Goal: Task Accomplishment & Management: Use online tool/utility

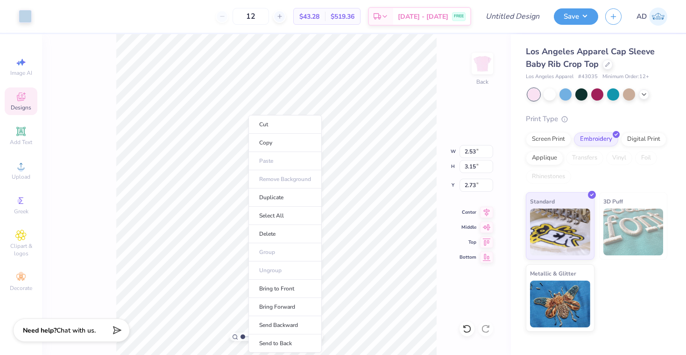
type input "6.85"
type input "3.38"
type input "2.56"
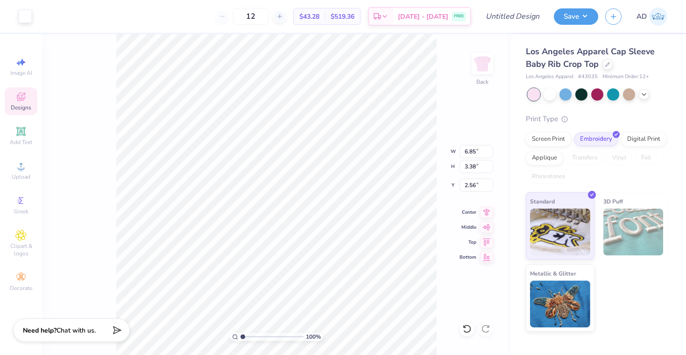
type input "2.53"
type input "3.15"
type input "2.73"
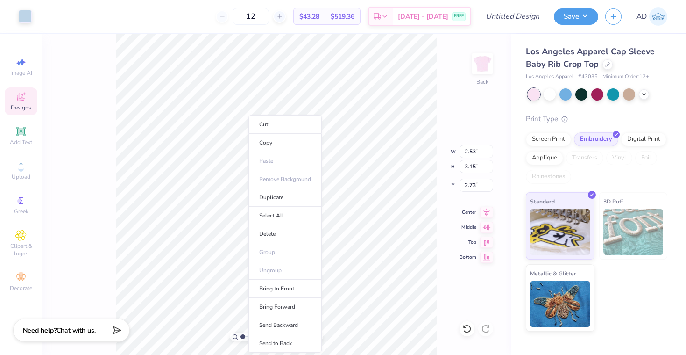
click at [24, 99] on icon at bounding box center [21, 96] width 8 height 8
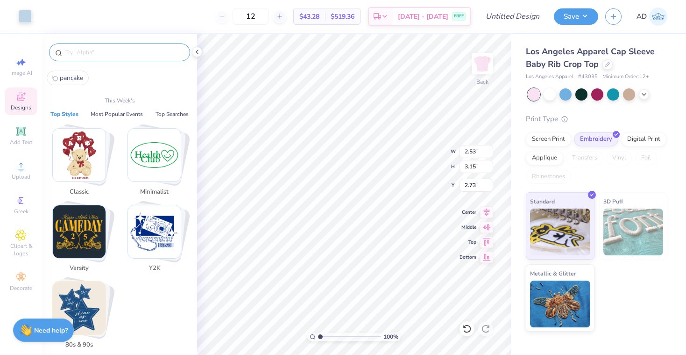
click at [110, 52] on input "text" at bounding box center [124, 52] width 120 height 9
type input "W"
click at [17, 230] on icon at bounding box center [20, 234] width 11 height 11
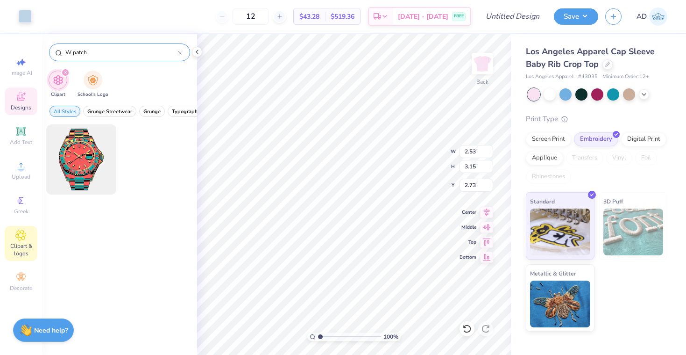
type input "W patch"
click at [182, 51] on div "W patch" at bounding box center [119, 52] width 141 height 18
click at [178, 51] on input "W patch" at bounding box center [121, 52] width 114 height 9
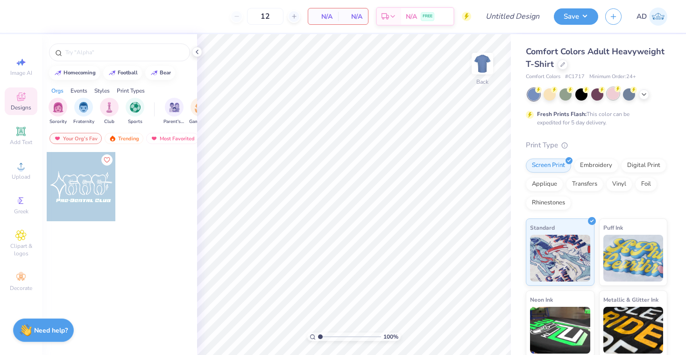
click at [611, 97] on div at bounding box center [613, 93] width 12 height 12
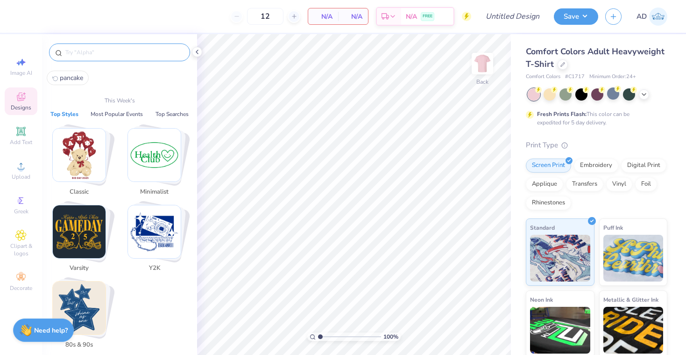
click at [131, 55] on input "text" at bounding box center [124, 52] width 120 height 9
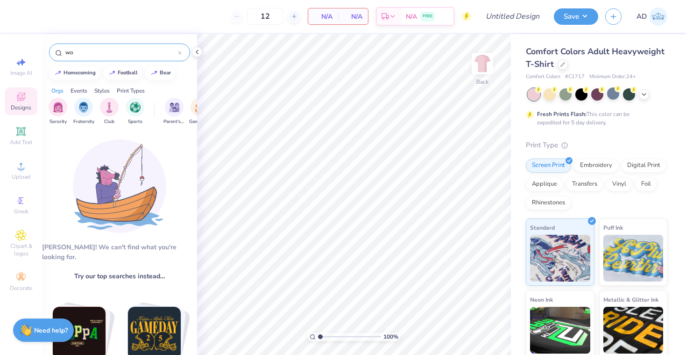
type input "w"
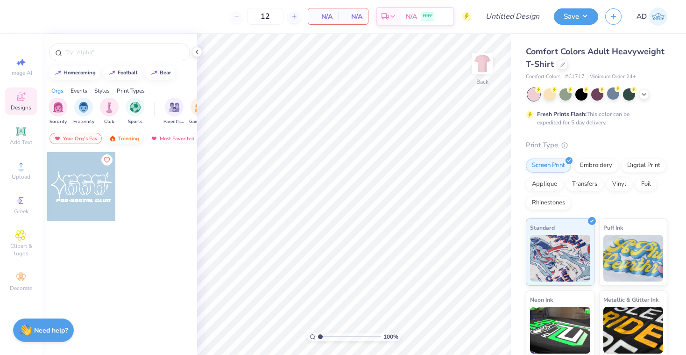
click at [130, 140] on div "Trending" at bounding box center [124, 138] width 39 height 11
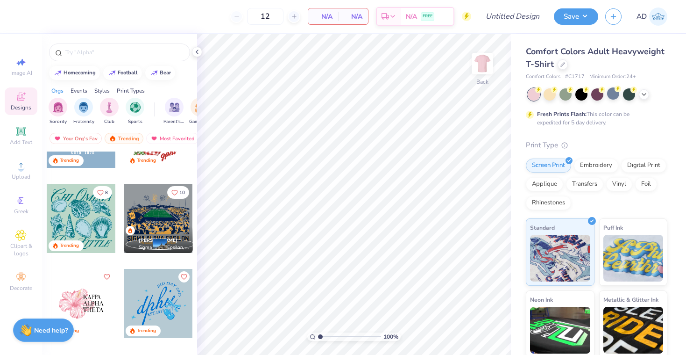
scroll to position [1245, 0]
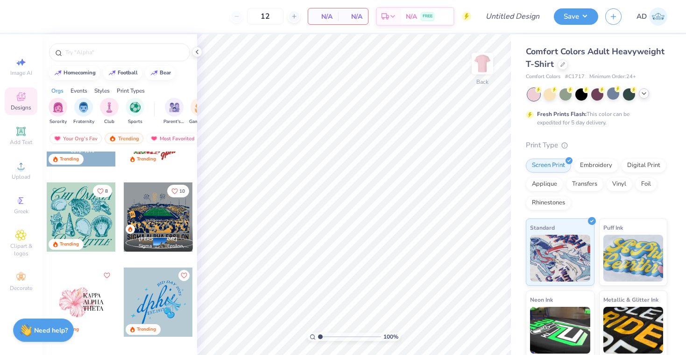
click at [641, 90] on icon at bounding box center [643, 93] width 7 height 7
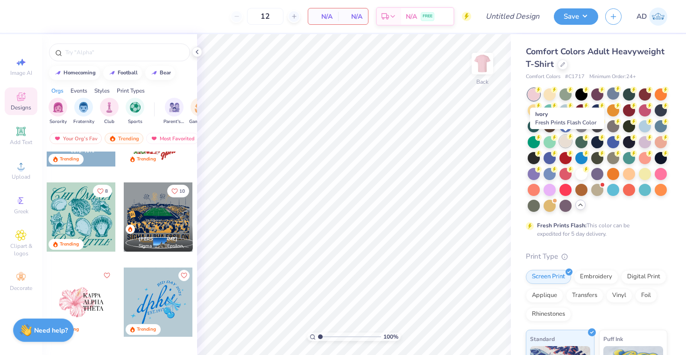
click at [568, 138] on icon at bounding box center [570, 136] width 7 height 7
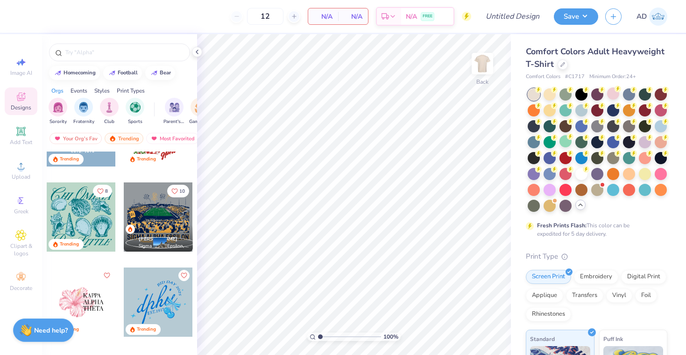
click at [81, 303] on div at bounding box center [81, 301] width 69 height 69
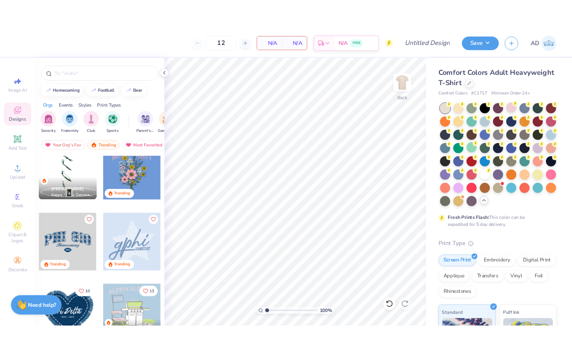
scroll to position [2934, 0]
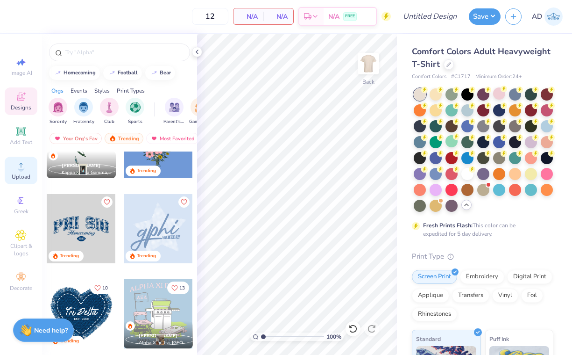
click at [15, 158] on div "Upload" at bounding box center [21, 170] width 33 height 28
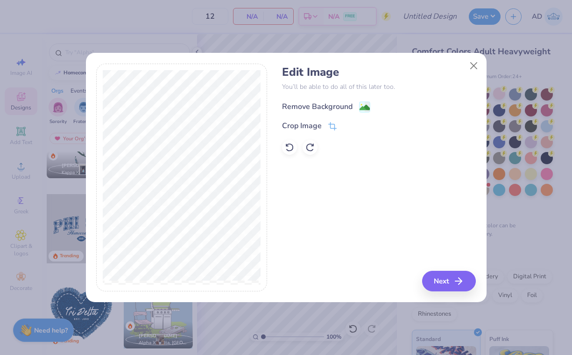
click at [360, 104] on image at bounding box center [365, 107] width 10 height 10
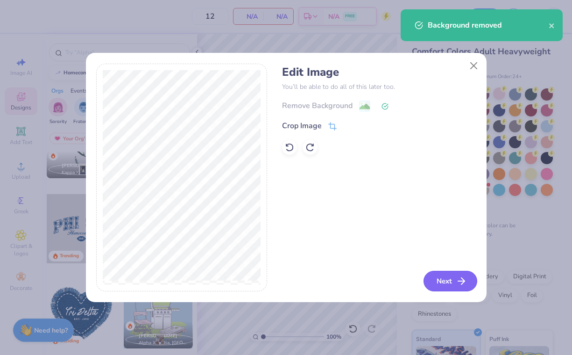
click at [459, 279] on icon "button" at bounding box center [461, 280] width 11 height 11
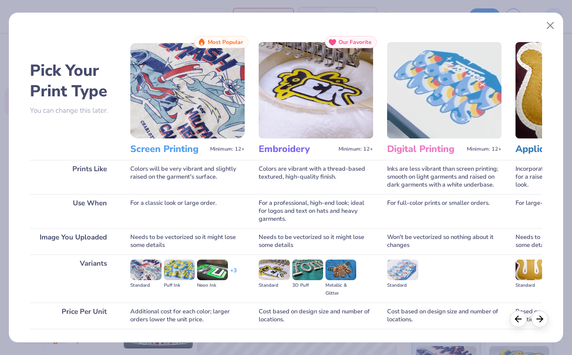
click at [185, 99] on img at bounding box center [187, 90] width 114 height 96
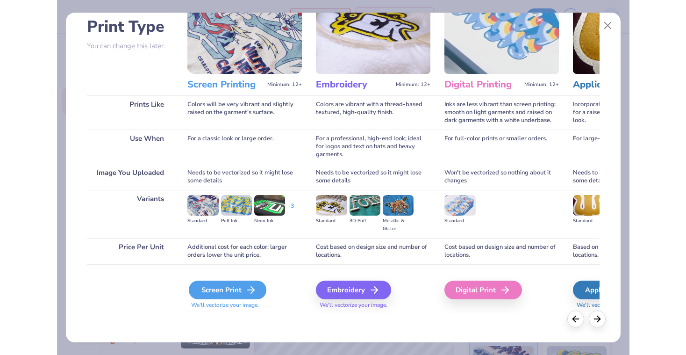
scroll to position [64, 0]
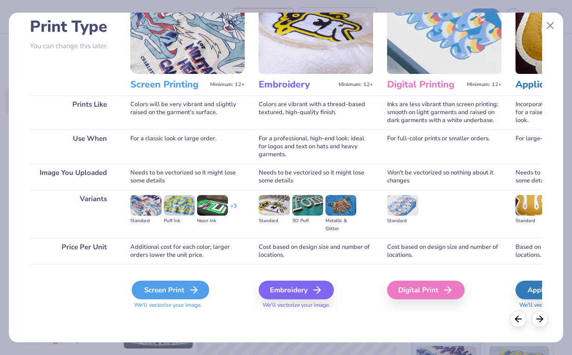
click at [173, 286] on div "Screen Print" at bounding box center [171, 289] width 78 height 19
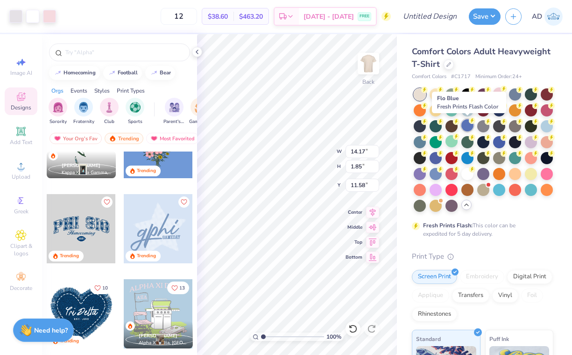
click at [467, 128] on div at bounding box center [468, 125] width 12 height 12
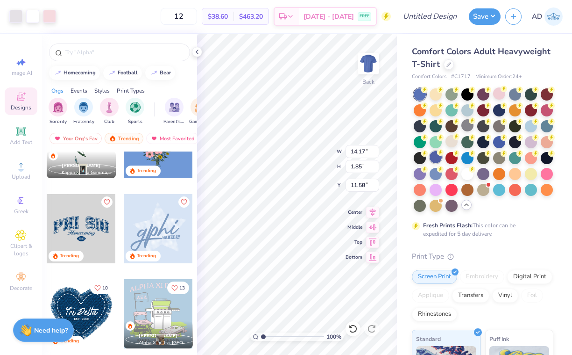
click at [437, 156] on div at bounding box center [436, 157] width 12 height 12
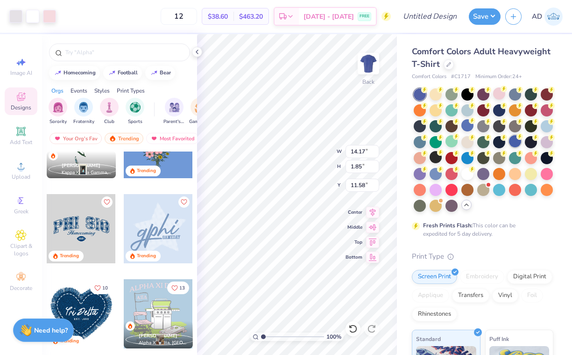
click at [515, 144] on div at bounding box center [515, 141] width 12 height 12
type input "2.82"
type input "0.88"
type input "12.54"
click at [9, 21] on div at bounding box center [15, 15] width 13 height 13
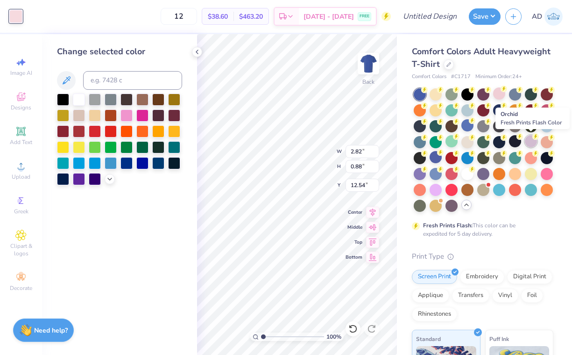
click at [533, 142] on div at bounding box center [531, 141] width 12 height 12
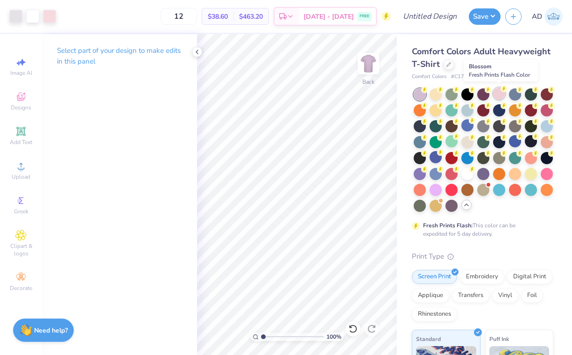
click at [499, 94] on div at bounding box center [499, 93] width 12 height 12
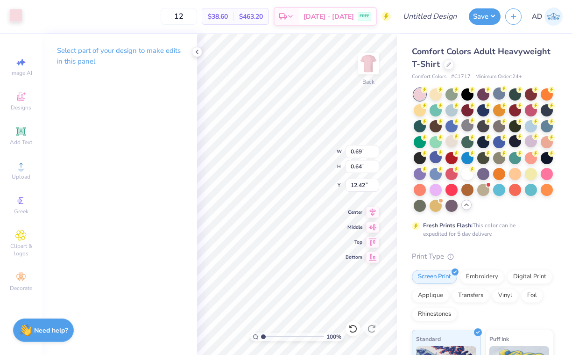
click at [16, 16] on div at bounding box center [15, 15] width 13 height 13
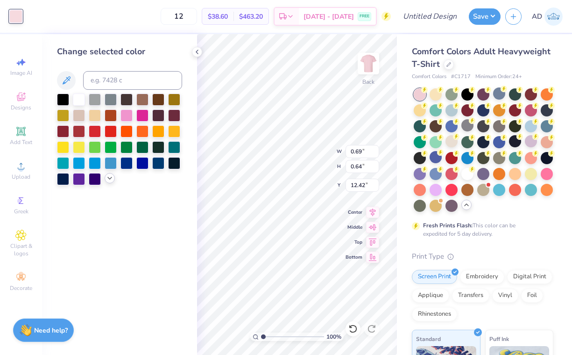
click at [108, 177] on icon at bounding box center [109, 177] width 7 height 7
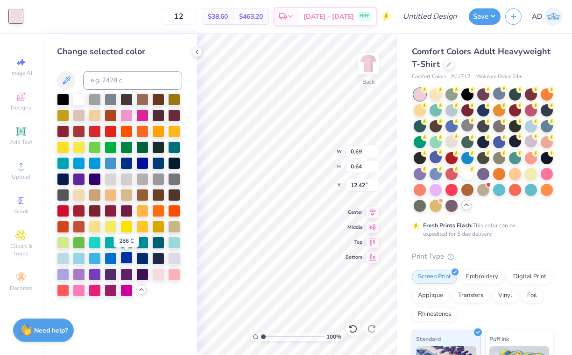
click at [128, 260] on div at bounding box center [127, 257] width 12 height 12
type input "2.82"
type input "0.88"
type input "12.54"
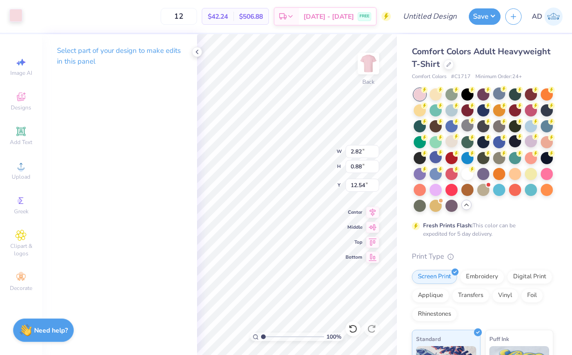
click at [18, 22] on div at bounding box center [15, 15] width 13 height 13
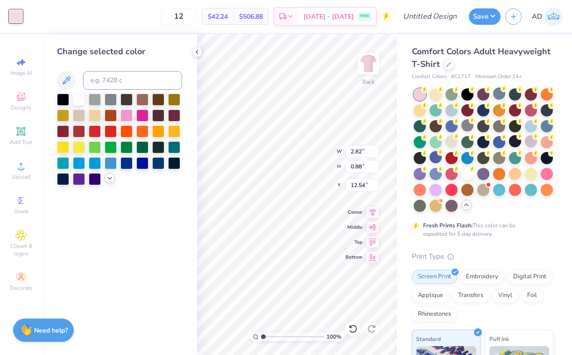
click at [107, 180] on icon at bounding box center [109, 177] width 7 height 7
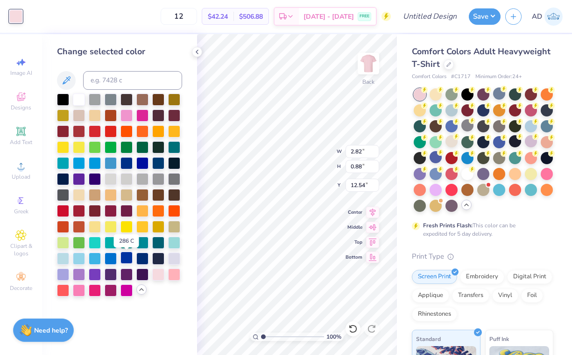
click at [126, 263] on div at bounding box center [127, 257] width 12 height 12
type input "0.92"
type input "1.08"
type input "12.34"
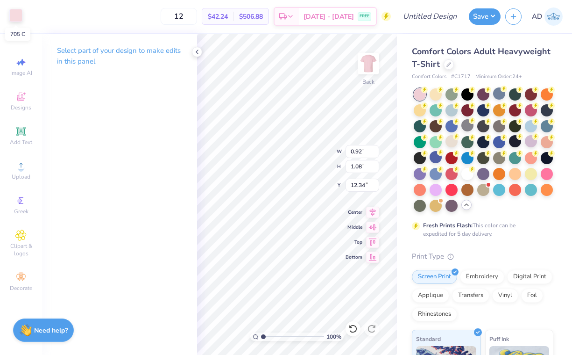
click at [14, 13] on div at bounding box center [15, 15] width 13 height 13
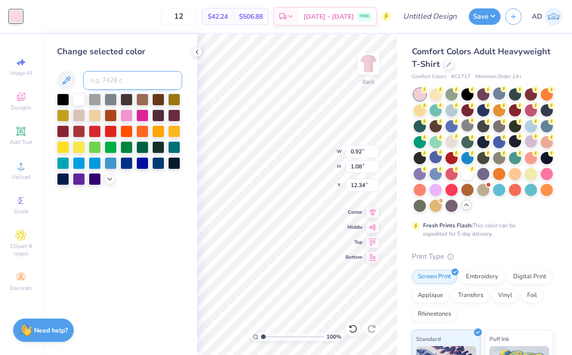
click at [107, 78] on input at bounding box center [132, 80] width 99 height 19
type input "286"
type input "2.93"
type input "1.10"
type input "12.33"
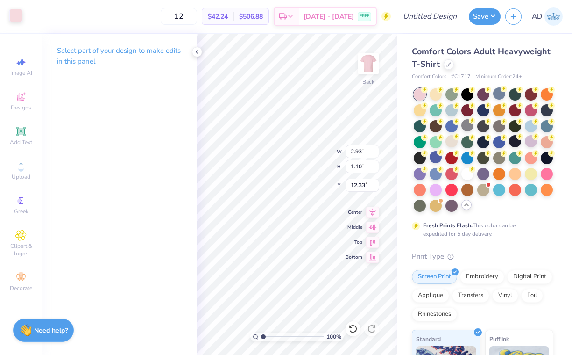
click at [17, 18] on div at bounding box center [15, 15] width 13 height 13
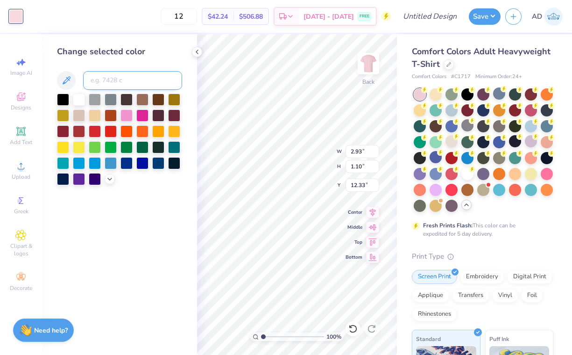
click at [127, 85] on input at bounding box center [132, 80] width 99 height 19
type input "286"
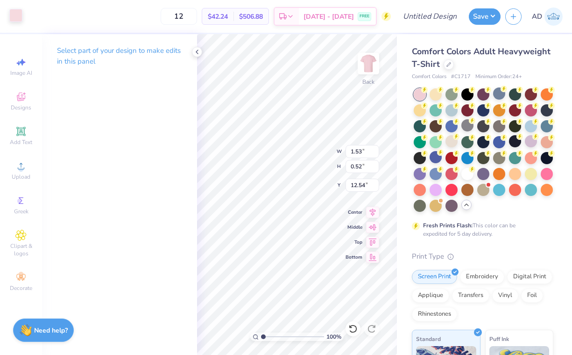
click at [14, 19] on div at bounding box center [15, 15] width 13 height 13
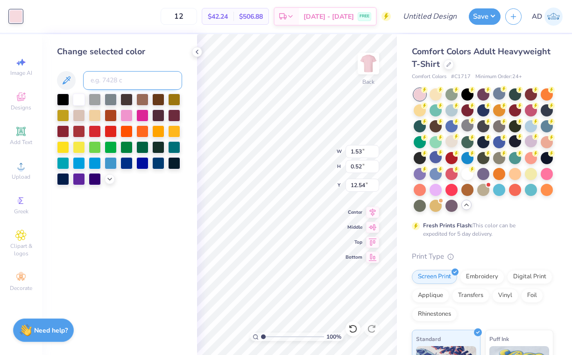
click at [116, 78] on input at bounding box center [132, 80] width 99 height 19
type input "286"
type input "2.23"
type input "0.71"
type input "12.35"
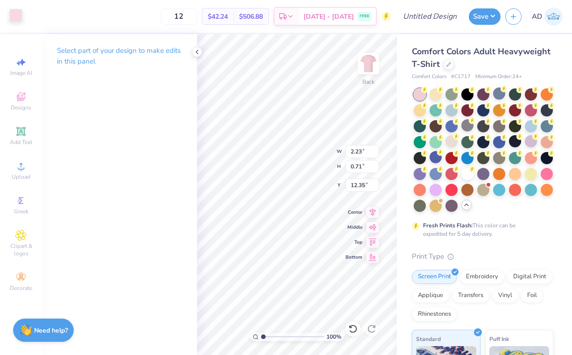
click at [13, 13] on div at bounding box center [15, 15] width 13 height 13
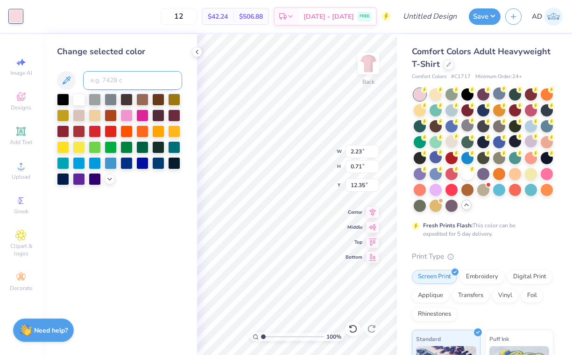
click at [134, 82] on input at bounding box center [132, 80] width 99 height 19
type input "286"
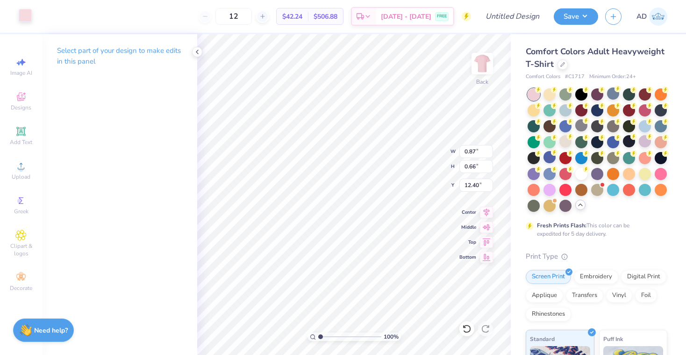
click at [25, 20] on div at bounding box center [25, 15] width 13 height 13
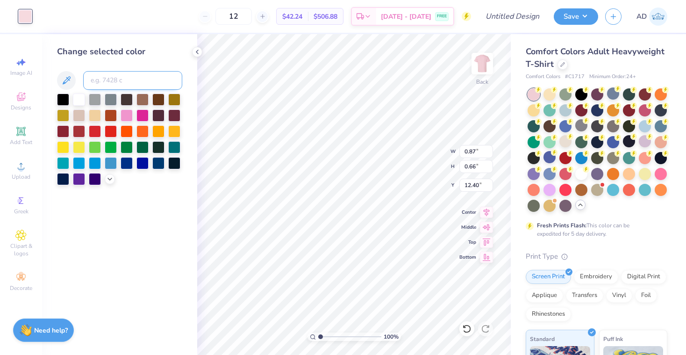
click at [107, 78] on input at bounding box center [132, 80] width 99 height 19
type input "286"
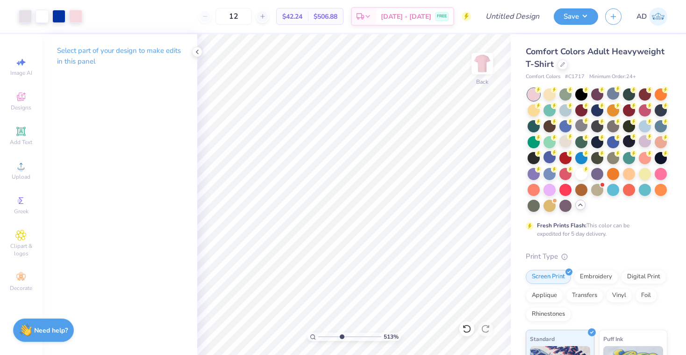
type input "4.32"
drag, startPoint x: 318, startPoint y: 335, endPoint x: 341, endPoint y: 335, distance: 22.9
click at [341, 335] on input "range" at bounding box center [349, 336] width 63 height 8
click at [27, 12] on div at bounding box center [25, 15] width 13 height 13
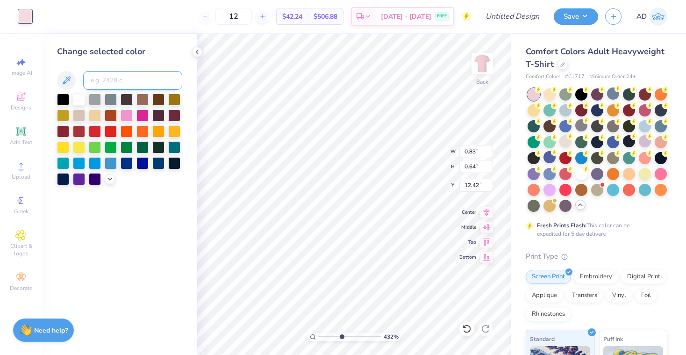
click at [107, 89] on input at bounding box center [132, 80] width 99 height 19
type input "286"
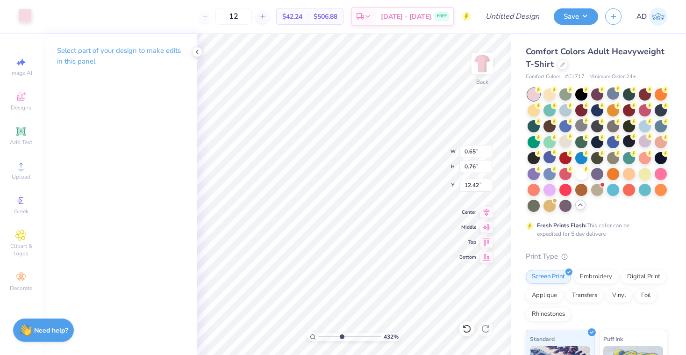
click at [23, 16] on div at bounding box center [25, 15] width 13 height 13
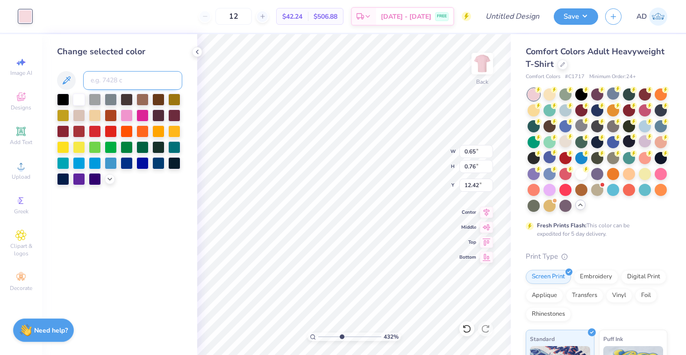
click at [142, 84] on input at bounding box center [132, 80] width 99 height 19
type input "286"
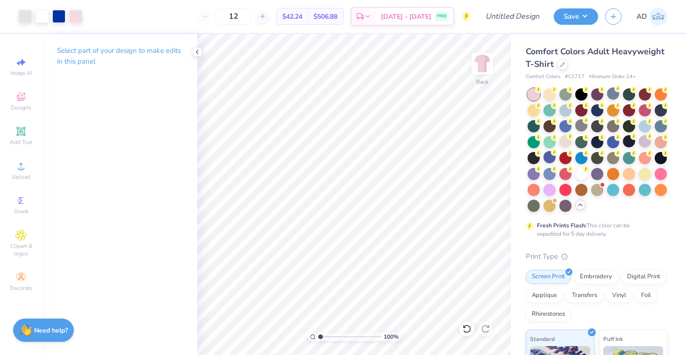
drag, startPoint x: 341, startPoint y: 334, endPoint x: 308, endPoint y: 333, distance: 32.7
type input "1"
click at [308, 333] on div "100 %" at bounding box center [354, 194] width 320 height 320
click at [487, 213] on icon at bounding box center [486, 210] width 6 height 8
click at [486, 242] on icon at bounding box center [486, 240] width 13 height 11
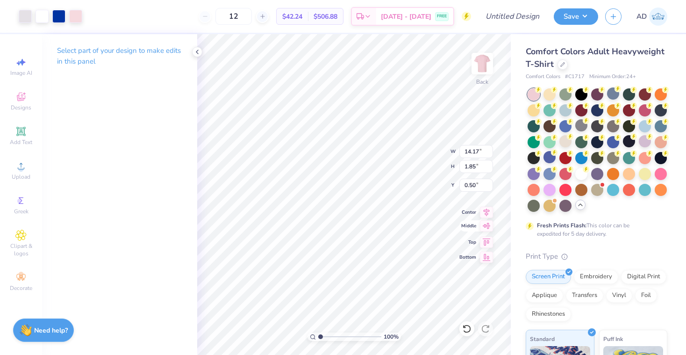
click at [487, 227] on icon at bounding box center [486, 225] width 13 height 11
type input "11.58"
click at [483, 55] on img at bounding box center [481, 63] width 37 height 37
type input "4.78"
click at [487, 212] on icon at bounding box center [486, 210] width 6 height 8
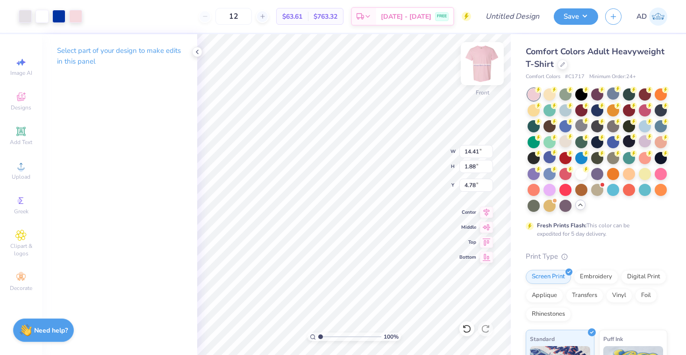
click at [478, 71] on img at bounding box center [481, 63] width 37 height 37
click at [477, 73] on img at bounding box center [481, 63] width 37 height 37
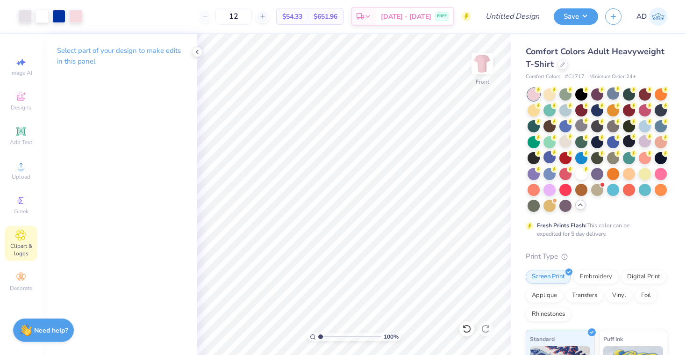
click at [20, 236] on icon at bounding box center [21, 235] width 5 height 5
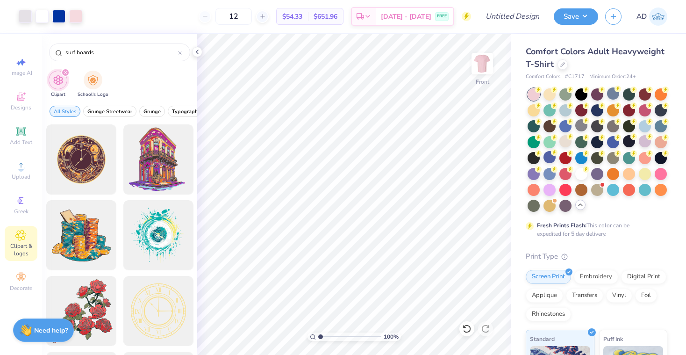
type input "surf boards"
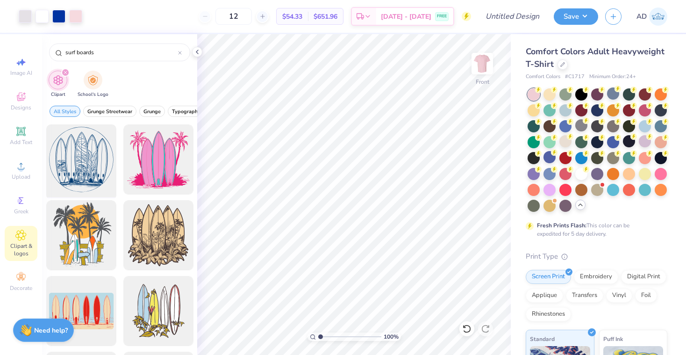
click at [98, 173] on div at bounding box center [81, 159] width 77 height 77
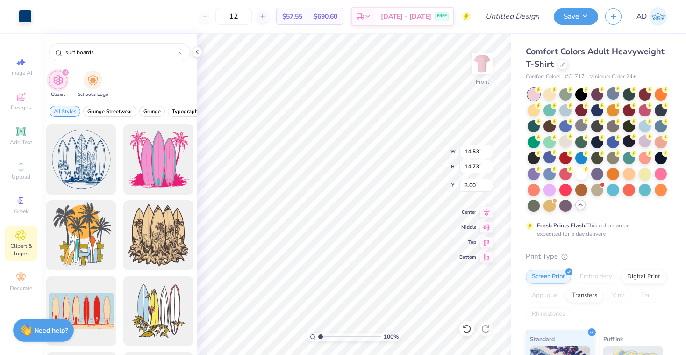
type input "9.81"
type input "9.95"
type input "7.19"
click at [485, 207] on icon at bounding box center [486, 210] width 13 height 11
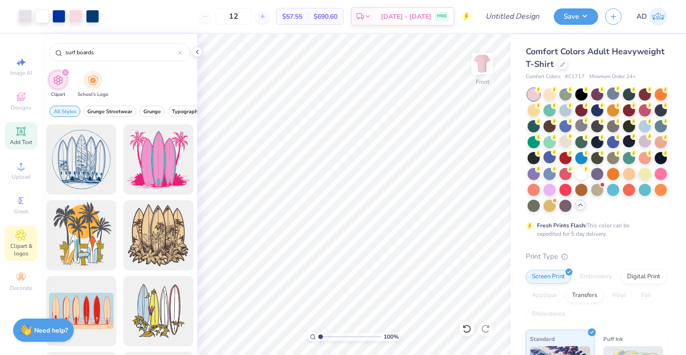
click at [20, 133] on icon at bounding box center [20, 131] width 9 height 9
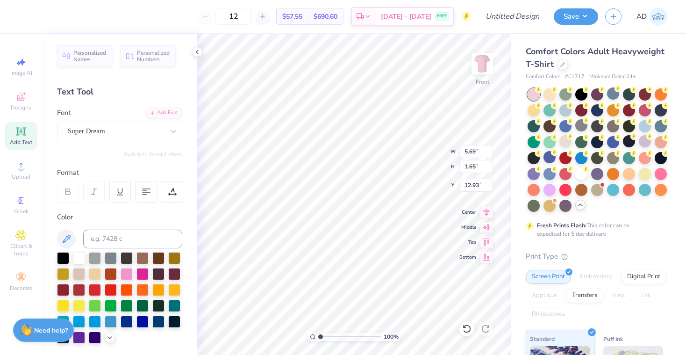
type textarea "T"
type textarea "f"
type textarea "Founded 2021"
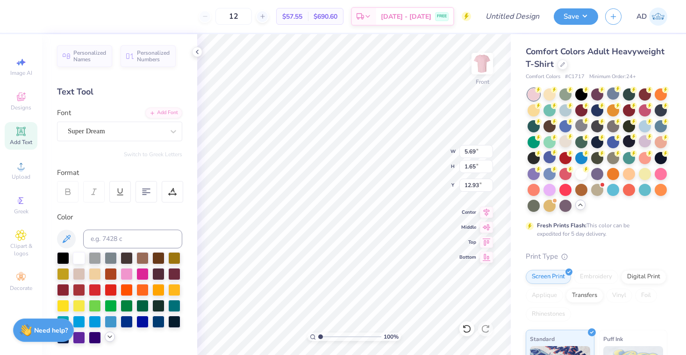
click at [110, 340] on icon at bounding box center [109, 336] width 7 height 7
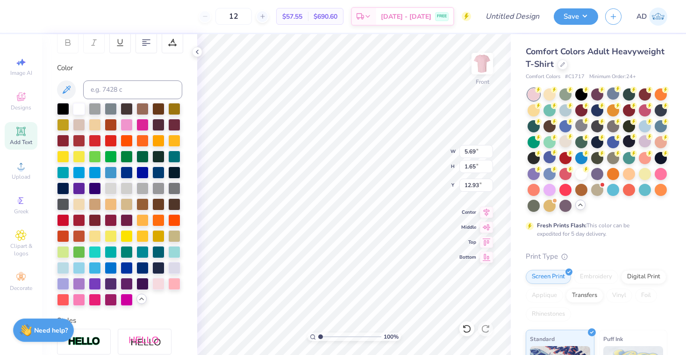
scroll to position [186, 0]
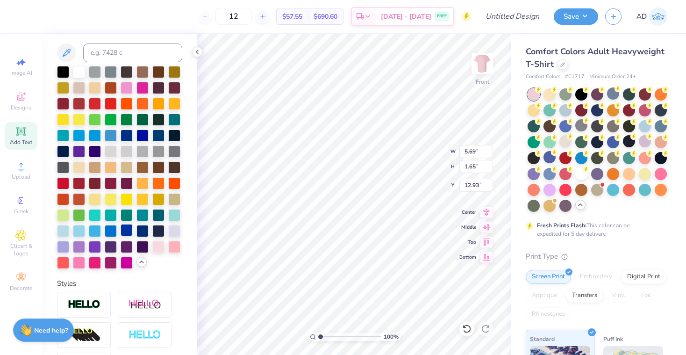
click at [127, 227] on div at bounding box center [127, 230] width 12 height 12
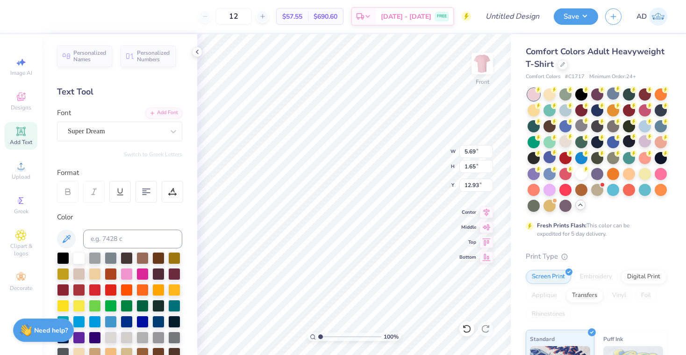
scroll to position [0, 0]
click at [130, 133] on div "Super Dream" at bounding box center [116, 131] width 98 height 14
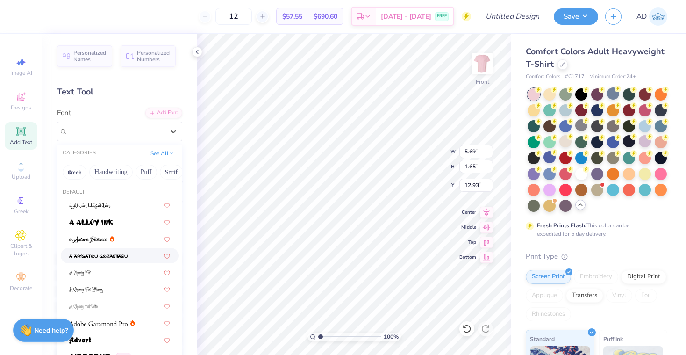
scroll to position [141, 0]
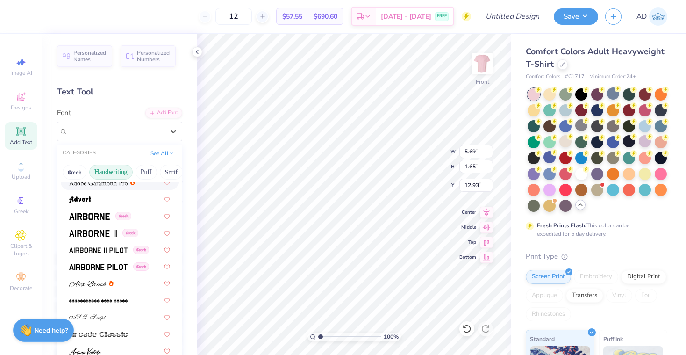
click at [114, 170] on button "Handwriting" at bounding box center [110, 171] width 43 height 15
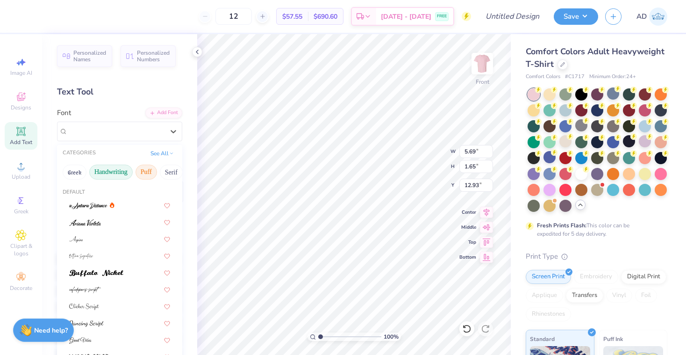
click at [140, 174] on button "Puff" at bounding box center [145, 171] width 21 height 15
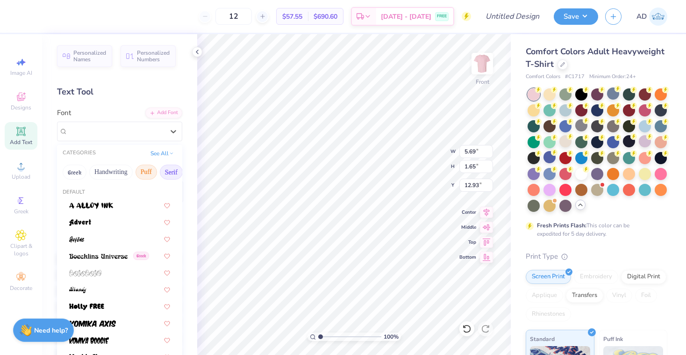
click at [163, 173] on button "Serif" at bounding box center [171, 171] width 23 height 15
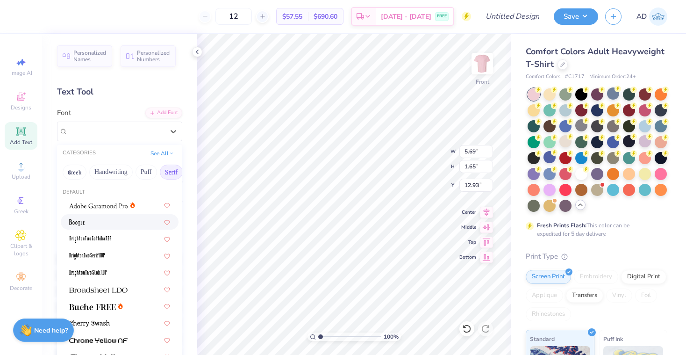
scroll to position [79, 0]
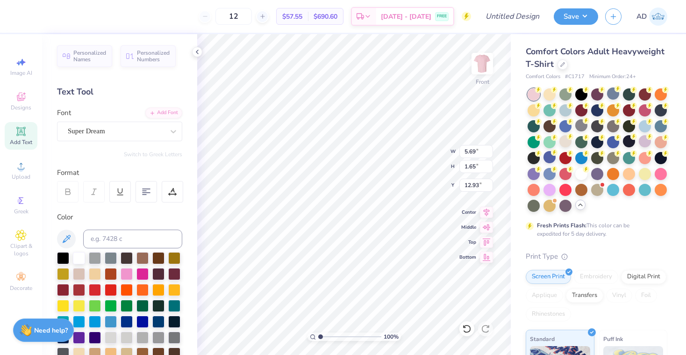
type input "1.11"
type input "1.02"
type input "4.81"
type input "0.84"
type input "0.65"
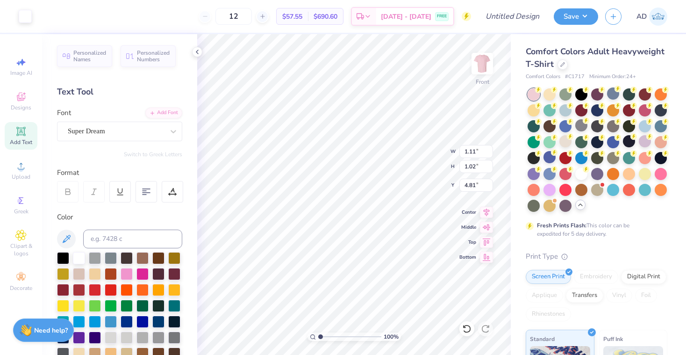
type input "5.64"
type input "1.03"
type input "1.05"
type input "4.78"
click at [119, 127] on div "Super Dream" at bounding box center [116, 131] width 98 height 14
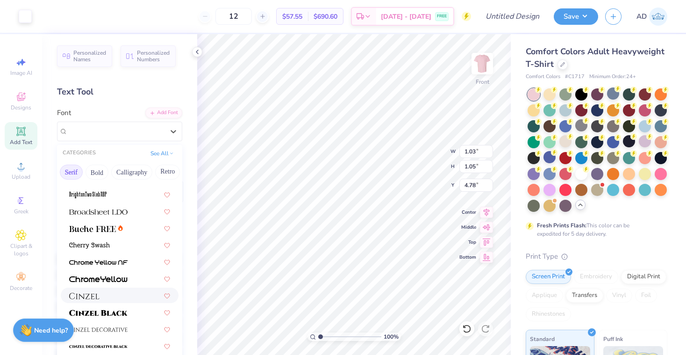
scroll to position [77, 0]
click at [100, 229] on img at bounding box center [92, 229] width 47 height 7
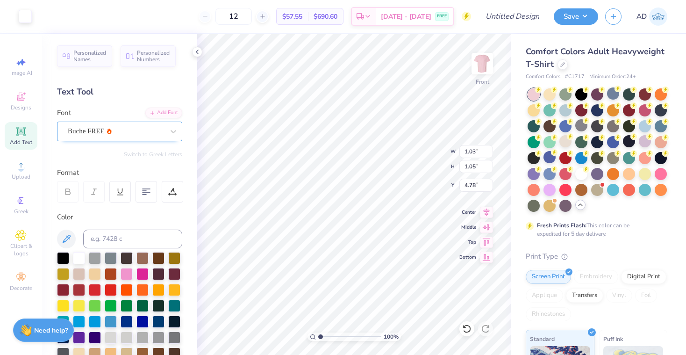
click at [107, 132] on icon at bounding box center [109, 131] width 5 height 6
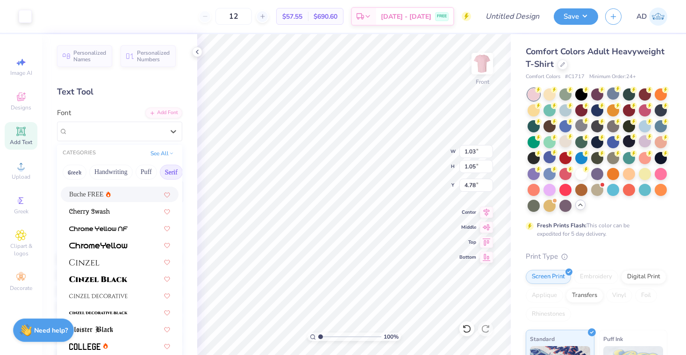
scroll to position [145, 0]
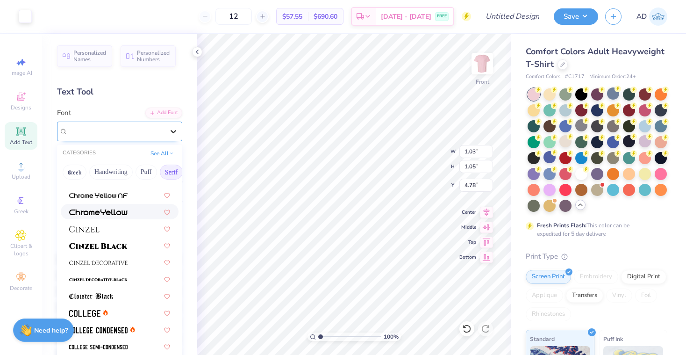
click at [180, 126] on div at bounding box center [173, 131] width 17 height 17
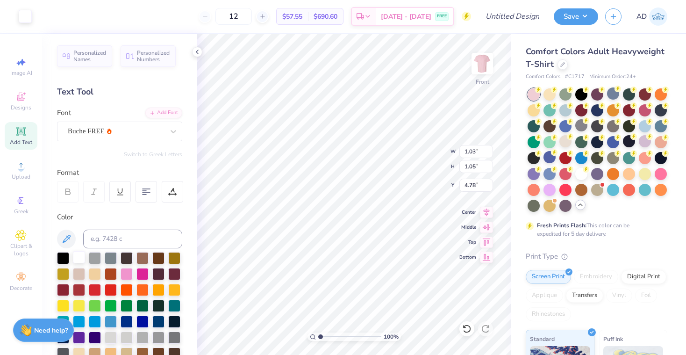
click at [81, 256] on div at bounding box center [79, 257] width 12 height 12
click at [174, 195] on icon at bounding box center [172, 191] width 8 height 8
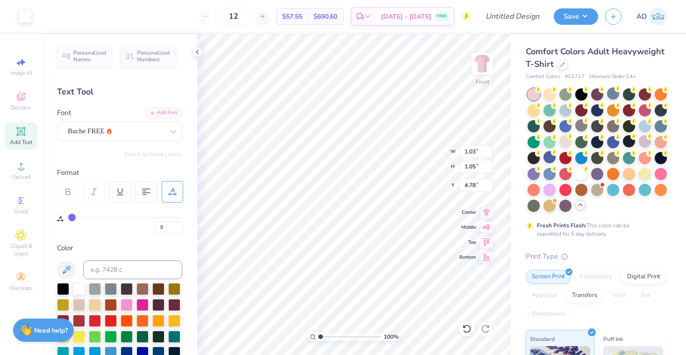
type input "2"
type input "4"
type input "8"
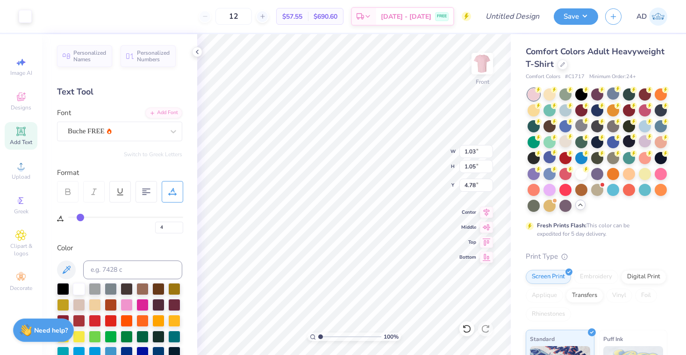
type input "8"
type input "12"
type input "17"
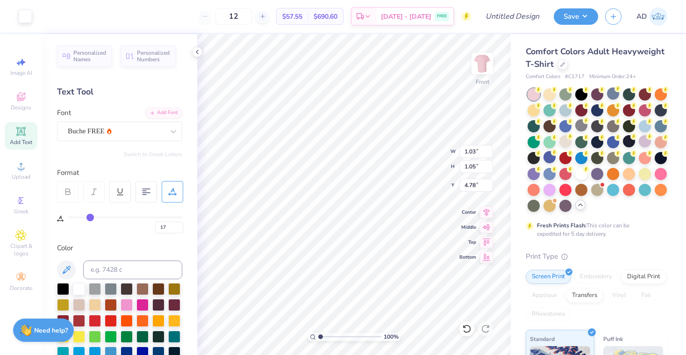
type input "20"
type input "23"
type input "26"
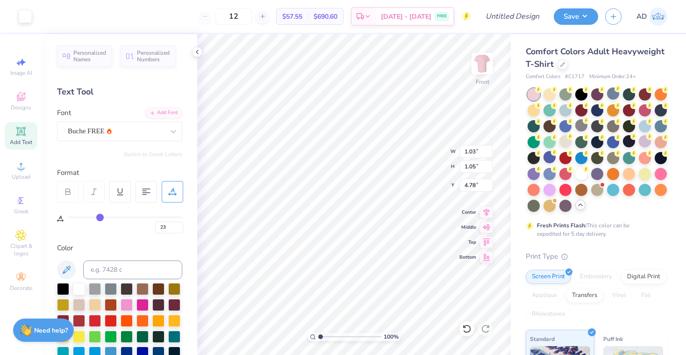
type input "26"
type input "28"
type input "29"
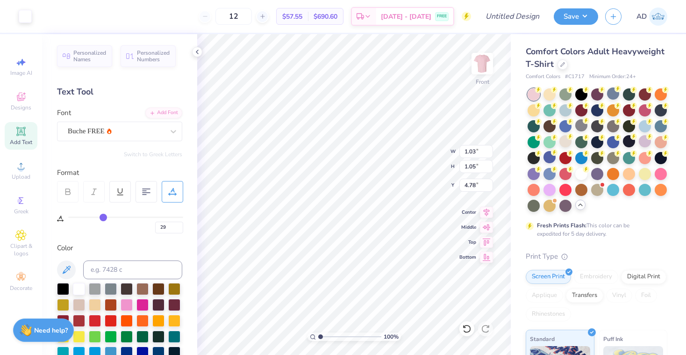
type input "30"
type input "31"
type input "32"
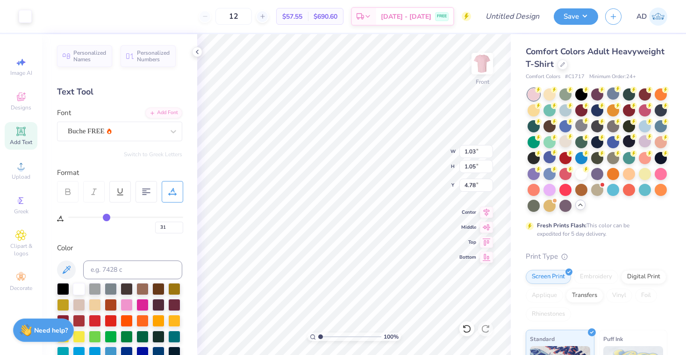
type input "32"
type input "33"
type input "34"
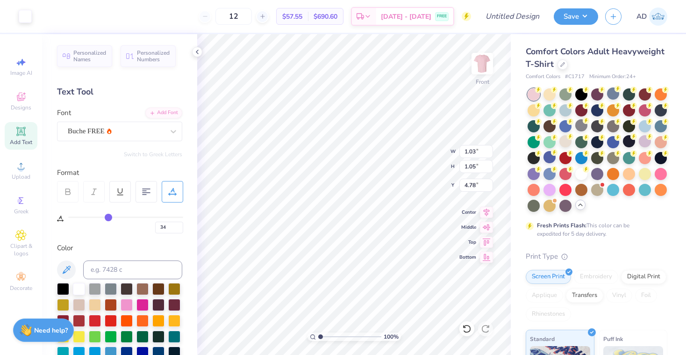
type input "36"
type input "37"
type input "39"
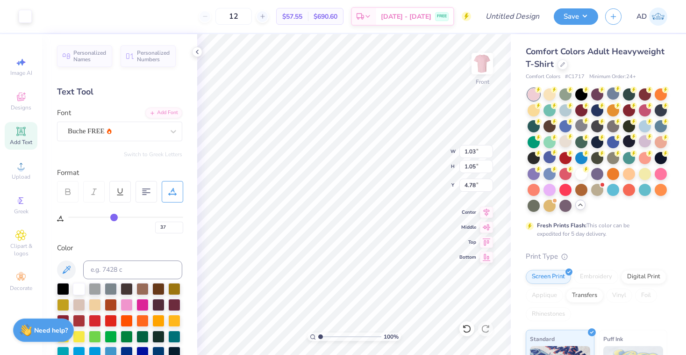
type input "39"
type input "41"
type input "43"
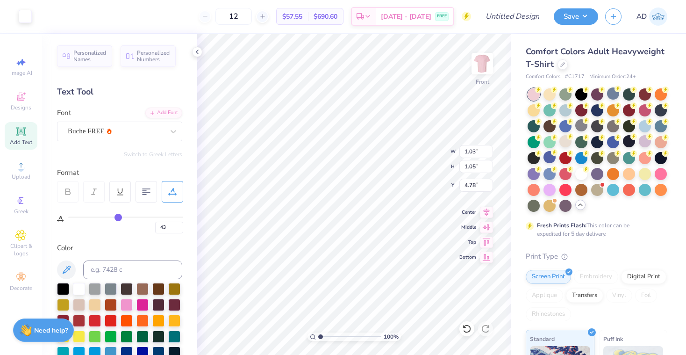
type input "45"
type input "46"
type input "47"
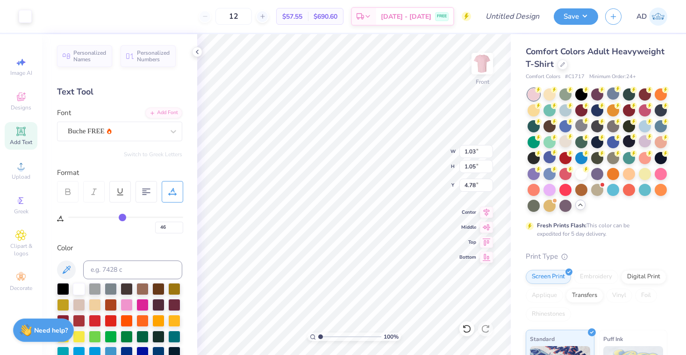
type input "47"
type input "48"
type input "49"
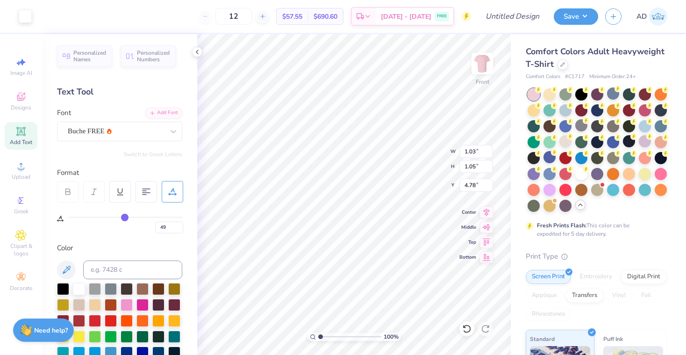
drag, startPoint x: 73, startPoint y: 214, endPoint x: 124, endPoint y: 223, distance: 51.7
click at [124, 223] on div "49" at bounding box center [125, 224] width 115 height 17
type input "48"
type input "47"
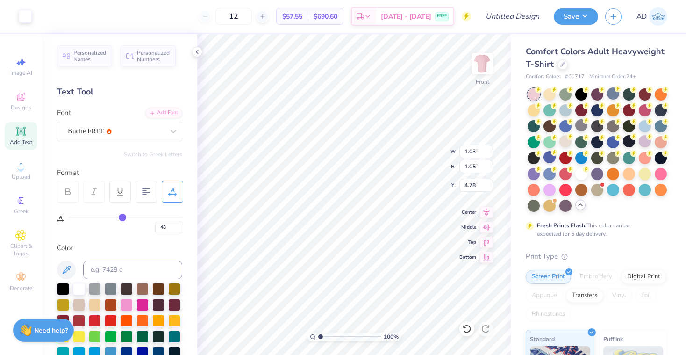
type input "47"
type input "46"
type input "45"
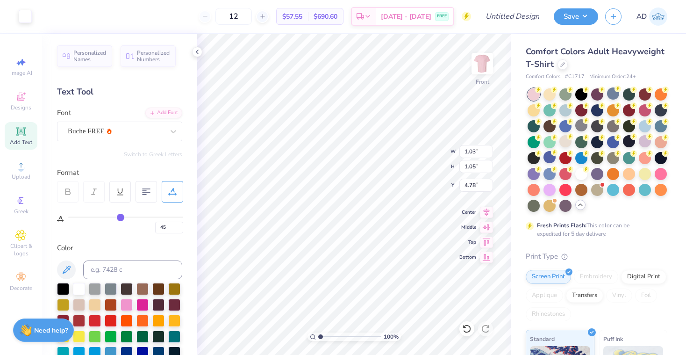
type input "44"
type input "43"
type input "42"
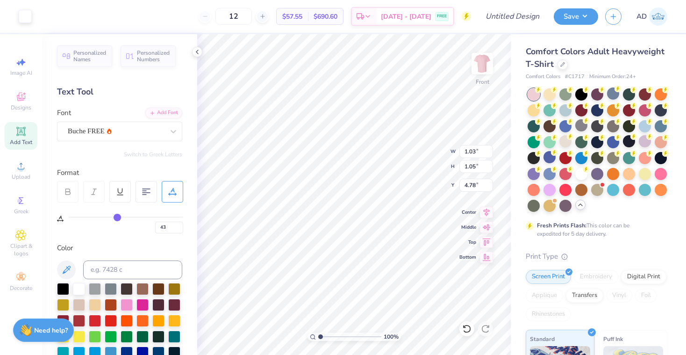
type input "42"
type input "41"
type input "40"
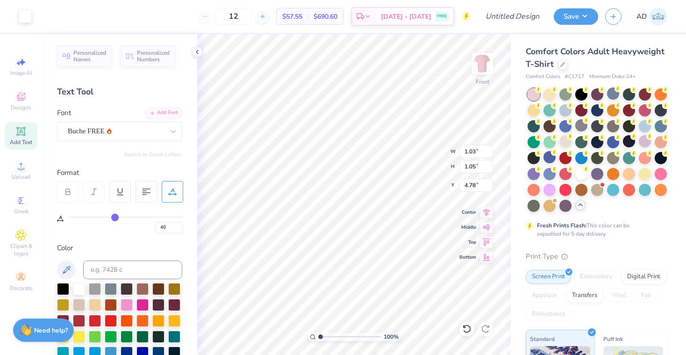
type input "39"
drag, startPoint x: 124, startPoint y: 215, endPoint x: 114, endPoint y: 213, distance: 10.5
type input "39"
click at [114, 216] on input "range" at bounding box center [125, 216] width 115 height 1
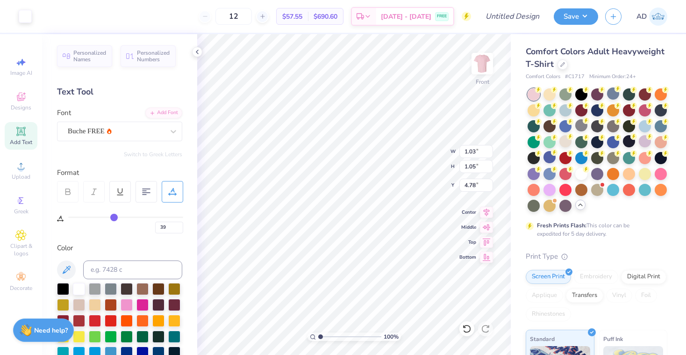
type input "14.51"
type input "1.01"
type input "17.71"
type input "4.95"
type input "0.34"
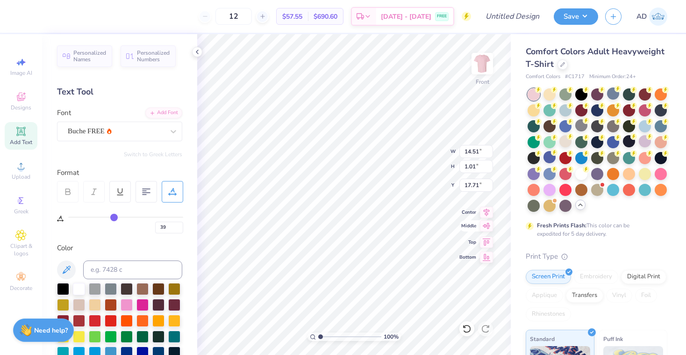
type input "18.38"
type input "37"
type input "36"
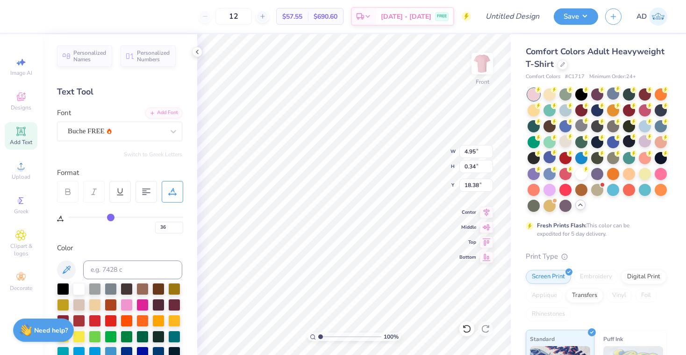
type input "34"
type input "32"
type input "30"
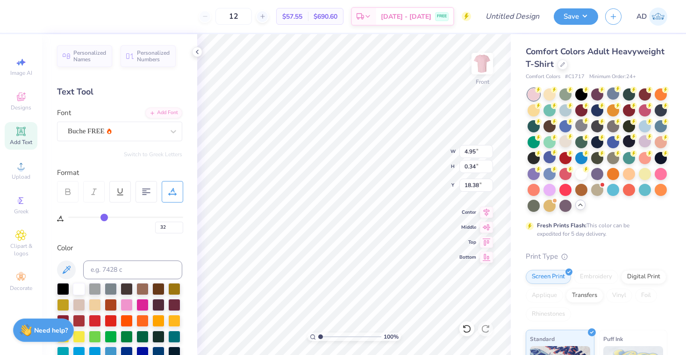
type input "30"
type input "27"
type input "26"
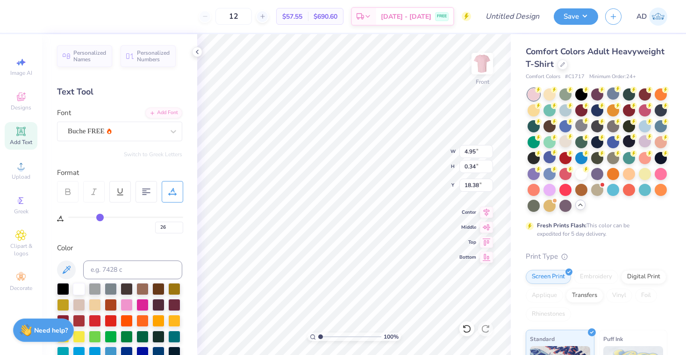
type input "24"
type input "23"
type input "22"
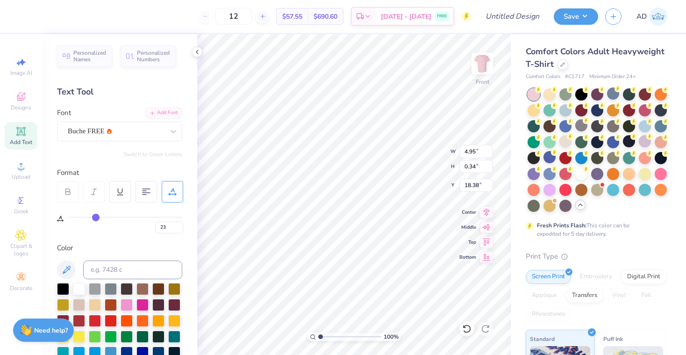
type input "22"
type input "21"
type input "20"
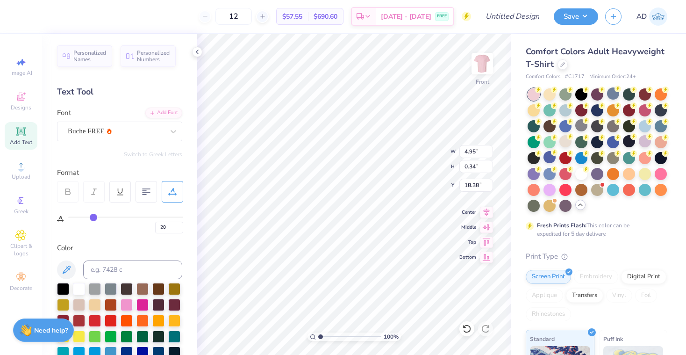
type input "19"
type input "18"
drag, startPoint x: 111, startPoint y: 215, endPoint x: 92, endPoint y: 215, distance: 19.6
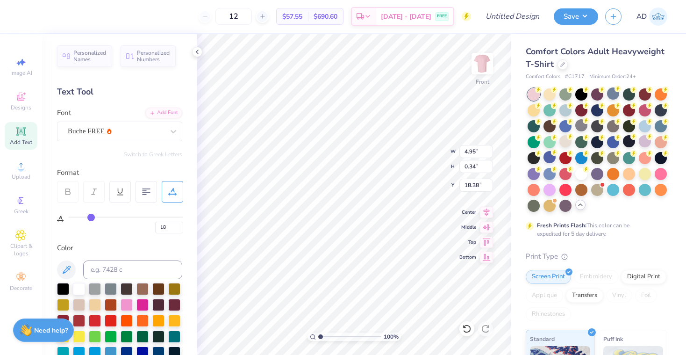
type input "18"
click at [92, 216] on input "range" at bounding box center [125, 216] width 115 height 1
type input "3.87"
type input "16"
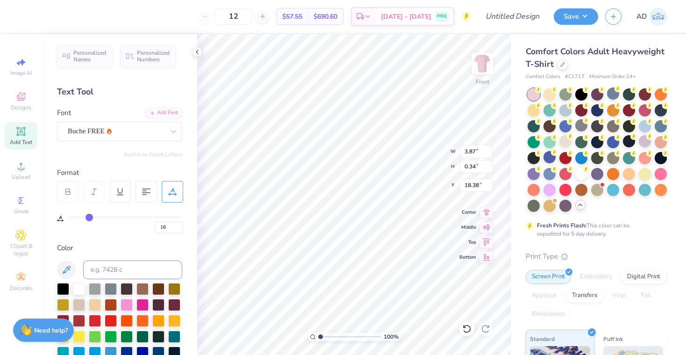
type input "14"
type input "13"
type input "12"
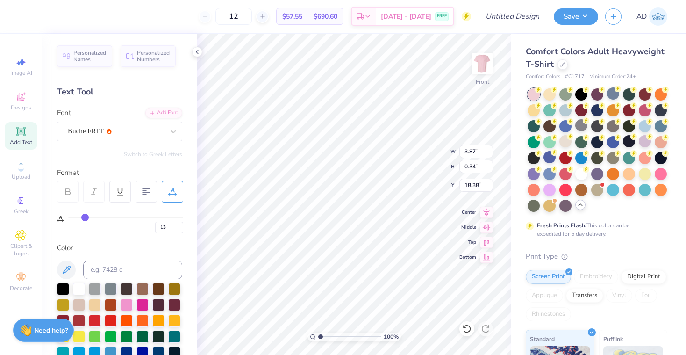
type input "12"
type input "10"
type input "9"
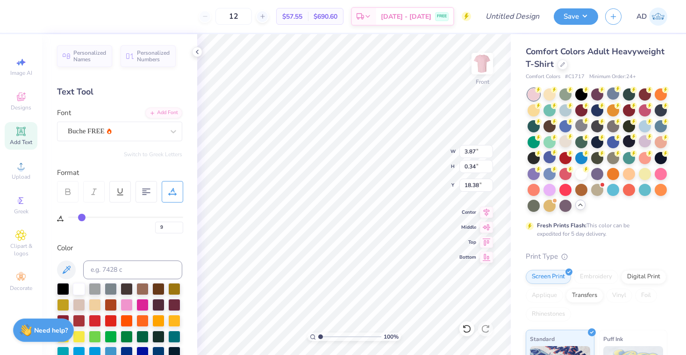
drag, startPoint x: 89, startPoint y: 217, endPoint x: 81, endPoint y: 217, distance: 7.9
type input "9"
click at [81, 217] on input "range" at bounding box center [125, 216] width 115 height 1
type input "3.41"
type input "17.52"
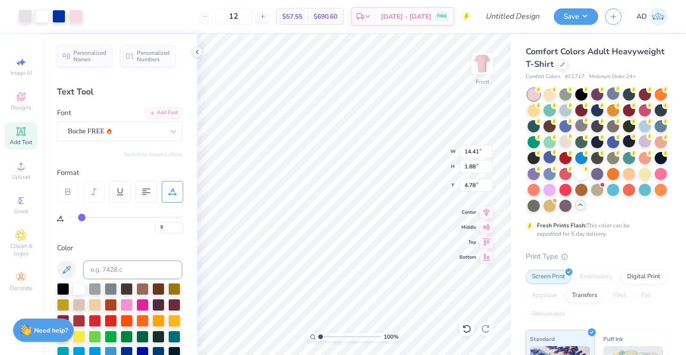
type input "18.84"
click at [486, 213] on icon at bounding box center [486, 210] width 6 height 8
click at [487, 211] on icon at bounding box center [486, 210] width 13 height 11
type input "5.57"
click at [467, 325] on icon at bounding box center [466, 328] width 8 height 8
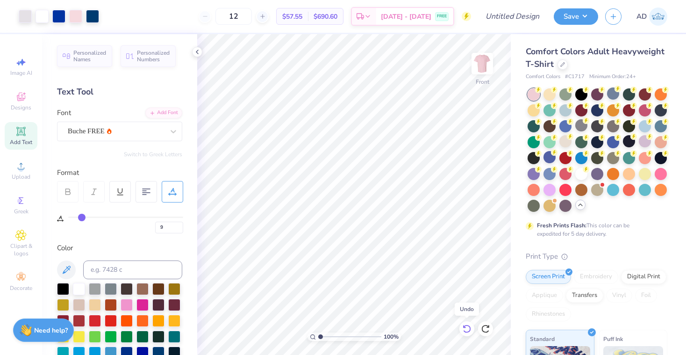
click at [467, 325] on icon at bounding box center [466, 328] width 8 height 8
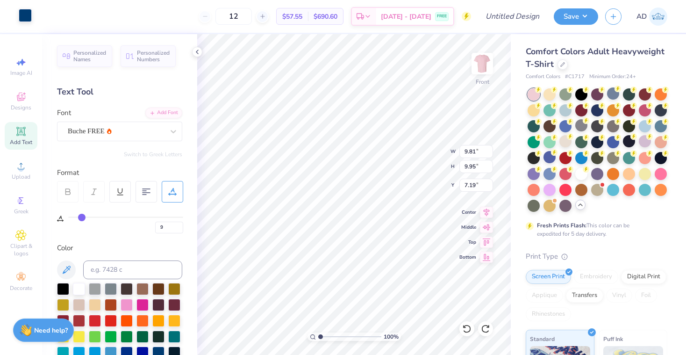
click at [24, 15] on div at bounding box center [25, 15] width 13 height 13
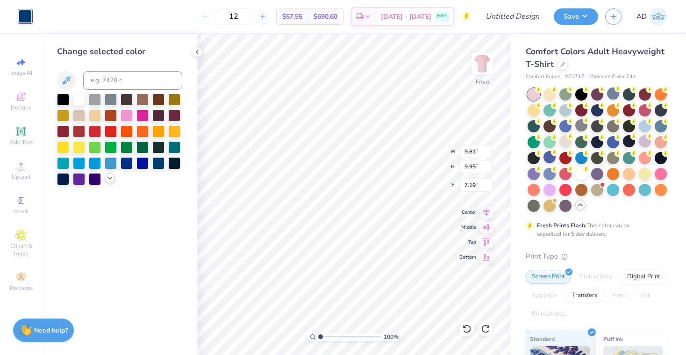
click at [109, 179] on polyline at bounding box center [110, 178] width 4 height 2
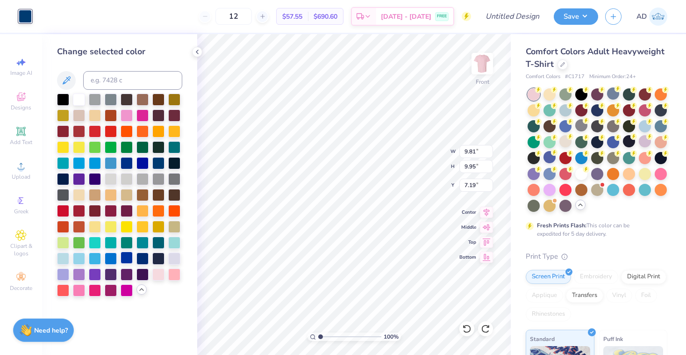
click at [126, 254] on div at bounding box center [127, 257] width 12 height 12
click at [466, 330] on icon at bounding box center [466, 328] width 9 height 9
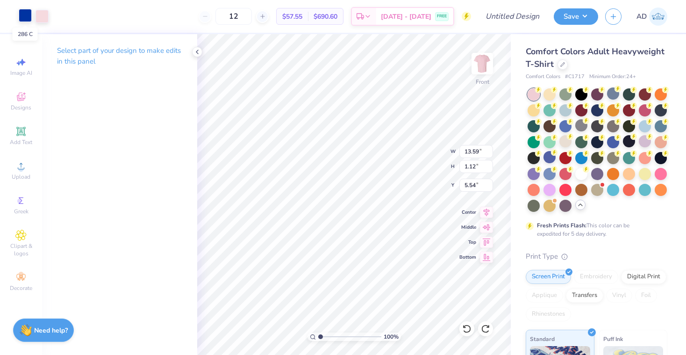
click at [27, 17] on div at bounding box center [25, 15] width 13 height 13
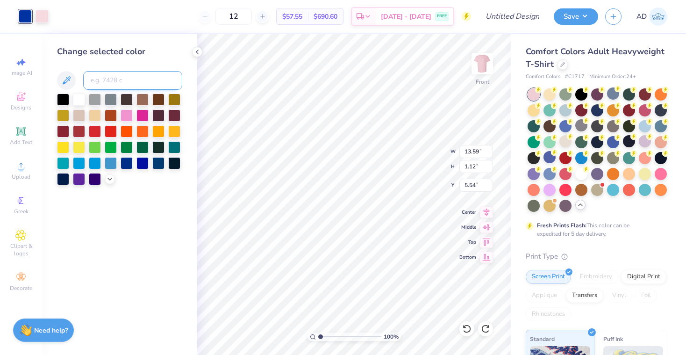
click at [108, 80] on input at bounding box center [132, 80] width 99 height 19
type input "541"
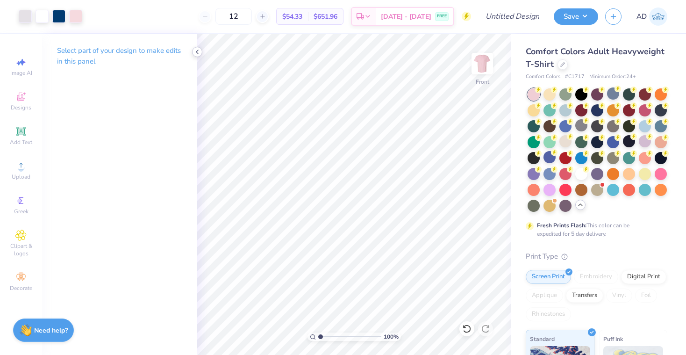
click at [201, 50] on div at bounding box center [197, 52] width 10 height 10
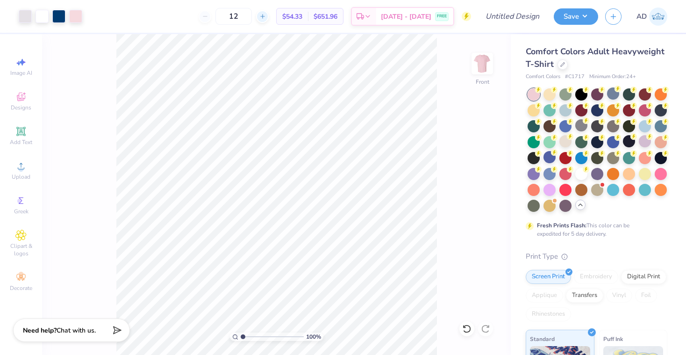
click at [269, 21] on div at bounding box center [262, 16] width 13 height 13
click at [252, 13] on input "15" at bounding box center [233, 16] width 36 height 17
type input "1"
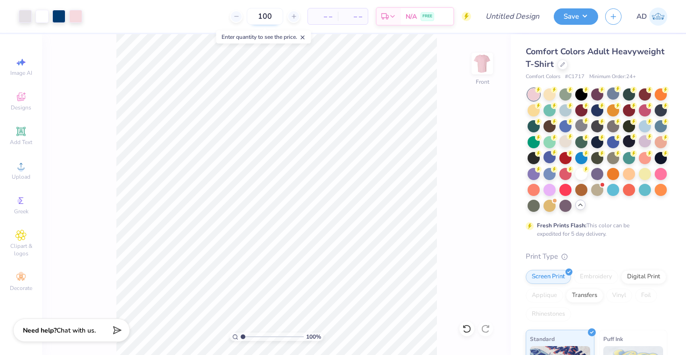
type input "100"
